Goal: Information Seeking & Learning: Learn about a topic

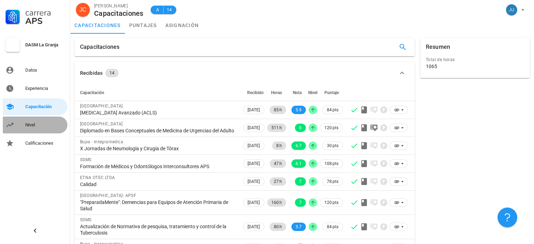
click at [22, 127] on link "Nivel" at bounding box center [35, 125] width 65 height 17
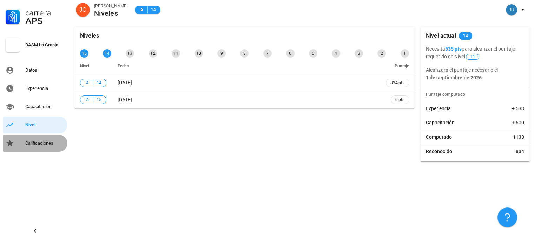
click at [33, 146] on div "Calificaciones" at bounding box center [44, 143] width 39 height 6
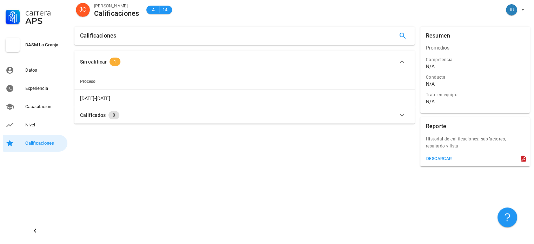
click at [111, 63] on span "1" at bounding box center [115, 62] width 11 height 8
click at [112, 61] on span "1" at bounding box center [115, 59] width 11 height 8
click at [144, 115] on div "Calificados 0" at bounding box center [240, 115] width 320 height 8
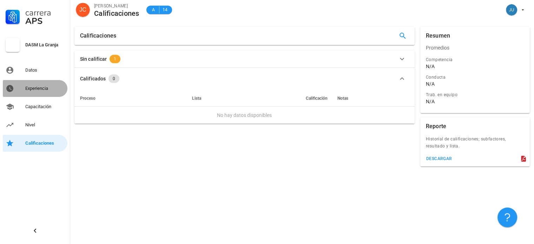
click at [32, 89] on div "Experiencia" at bounding box center [44, 89] width 39 height 6
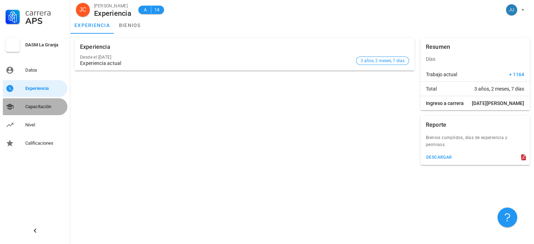
click at [42, 105] on div "Capacitación" at bounding box center [44, 107] width 39 height 6
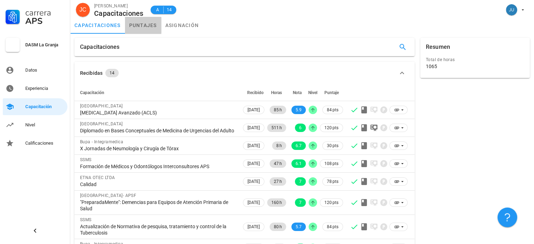
click at [142, 26] on link "puntajes" at bounding box center [143, 25] width 36 height 17
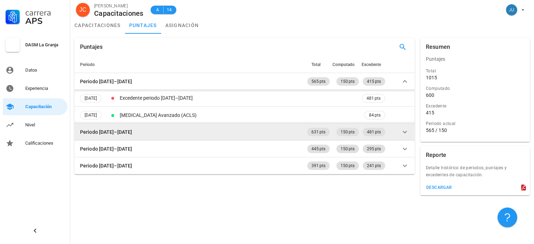
click at [401, 134] on icon at bounding box center [405, 132] width 8 height 8
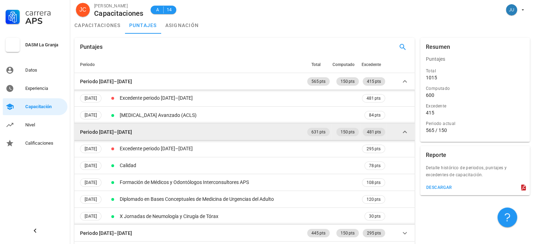
click at [401, 134] on icon at bounding box center [405, 132] width 8 height 8
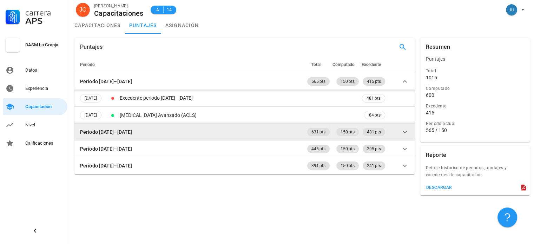
click at [401, 134] on icon at bounding box center [405, 132] width 8 height 8
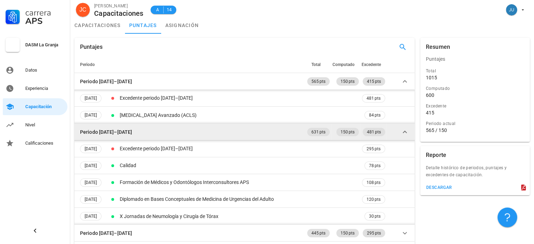
click at [401, 134] on icon at bounding box center [405, 132] width 8 height 8
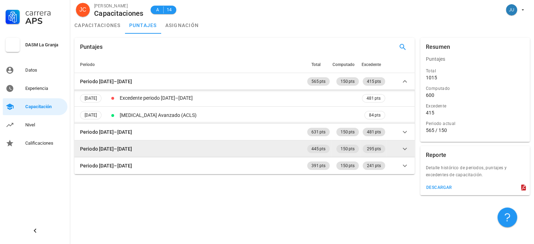
click at [403, 148] on icon at bounding box center [405, 148] width 4 height 2
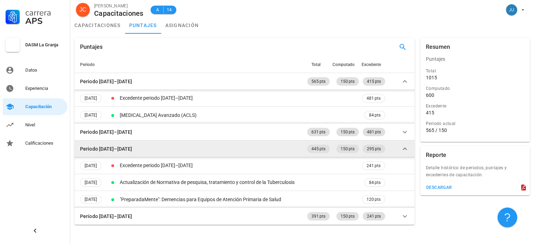
click at [403, 148] on icon at bounding box center [405, 149] width 8 height 8
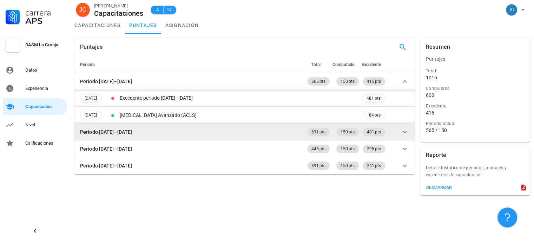
click at [405, 130] on icon at bounding box center [405, 132] width 8 height 8
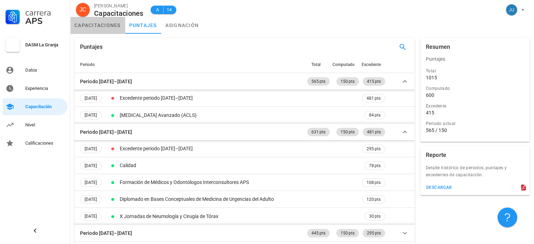
click at [101, 23] on link "capacitaciones" at bounding box center [97, 25] width 55 height 17
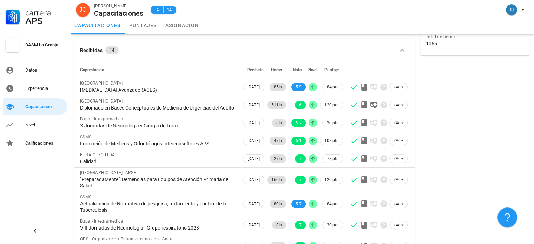
scroll to position [20, 0]
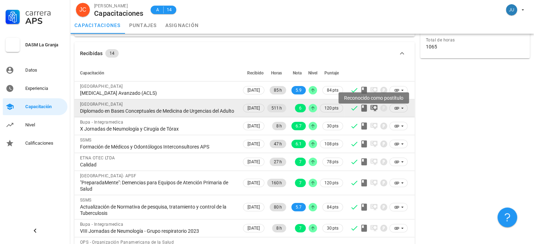
click at [375, 109] on icon at bounding box center [373, 108] width 7 height 7
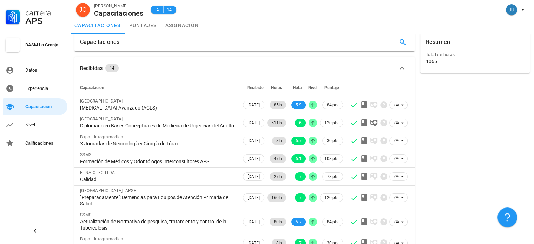
scroll to position [0, 0]
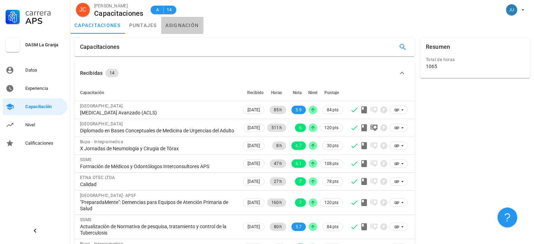
click at [195, 27] on link "asignación" at bounding box center [182, 25] width 42 height 17
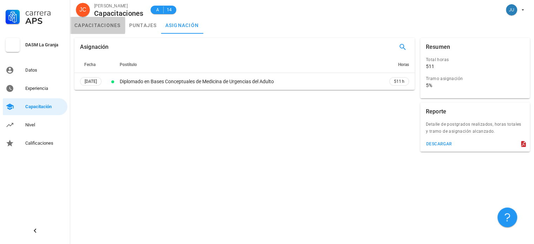
click at [105, 28] on link "capacitaciones" at bounding box center [97, 25] width 55 height 17
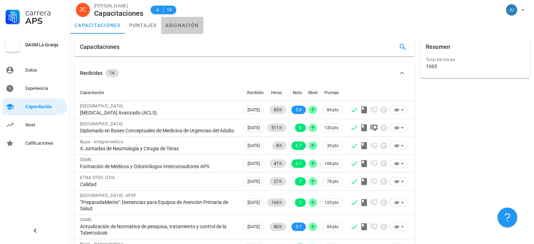
click at [191, 30] on link "asignación" at bounding box center [182, 25] width 42 height 17
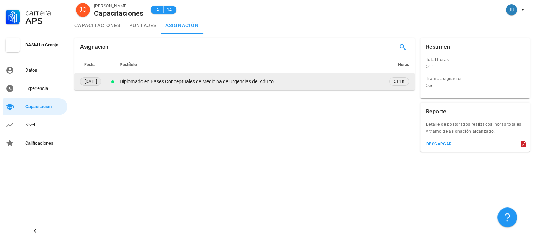
click at [95, 82] on span "[DATE]" at bounding box center [91, 82] width 12 height 8
click at [227, 87] on td "Diplomado en Bases Conceptuales de Medicina de Urgencias del Adulto" at bounding box center [250, 81] width 265 height 17
